Goal: Transaction & Acquisition: Purchase product/service

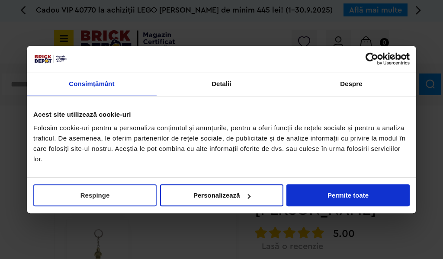
click at [124, 190] on button "Respinge" at bounding box center [94, 195] width 123 height 22
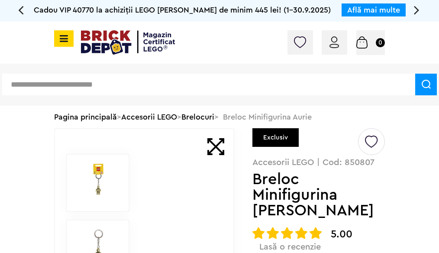
click at [219, 148] on span at bounding box center [215, 146] width 17 height 17
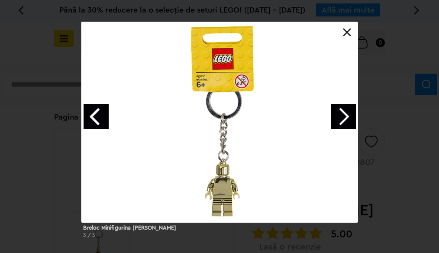
click at [344, 118] on link "Next image" at bounding box center [343, 116] width 25 height 25
click at [338, 122] on link "Next image" at bounding box center [343, 116] width 25 height 25
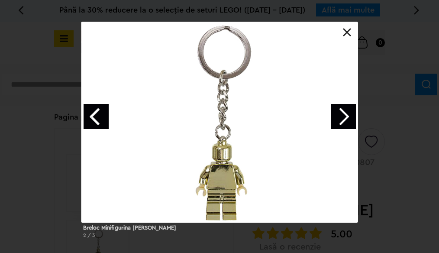
click at [338, 122] on link "Next image" at bounding box center [343, 116] width 25 height 25
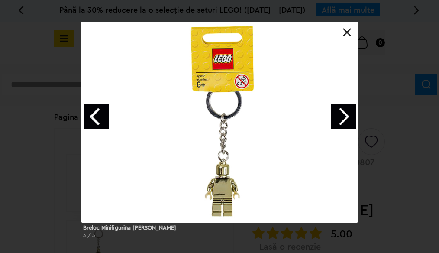
click at [338, 119] on link "Next image" at bounding box center [343, 116] width 25 height 25
click at [338, 113] on link "Next image" at bounding box center [343, 116] width 25 height 25
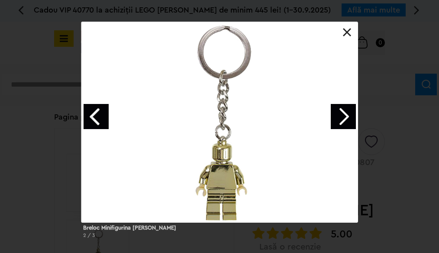
click at [87, 113] on link "Previous image" at bounding box center [96, 116] width 25 height 25
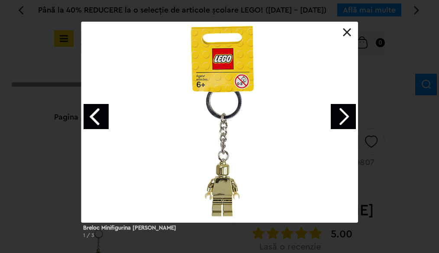
click at [234, 114] on div at bounding box center [219, 122] width 277 height 201
click at [236, 110] on div at bounding box center [219, 122] width 277 height 201
